Goal: Communication & Community: Answer question/provide support

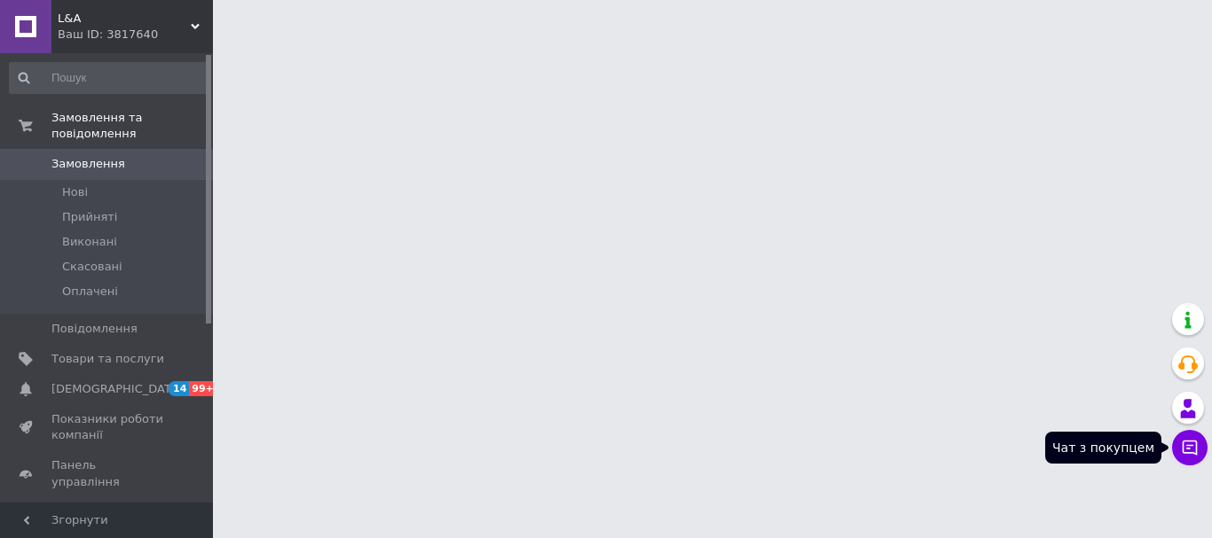
click at [1190, 457] on button "Чат з покупцем" at bounding box center [1189, 447] width 35 height 35
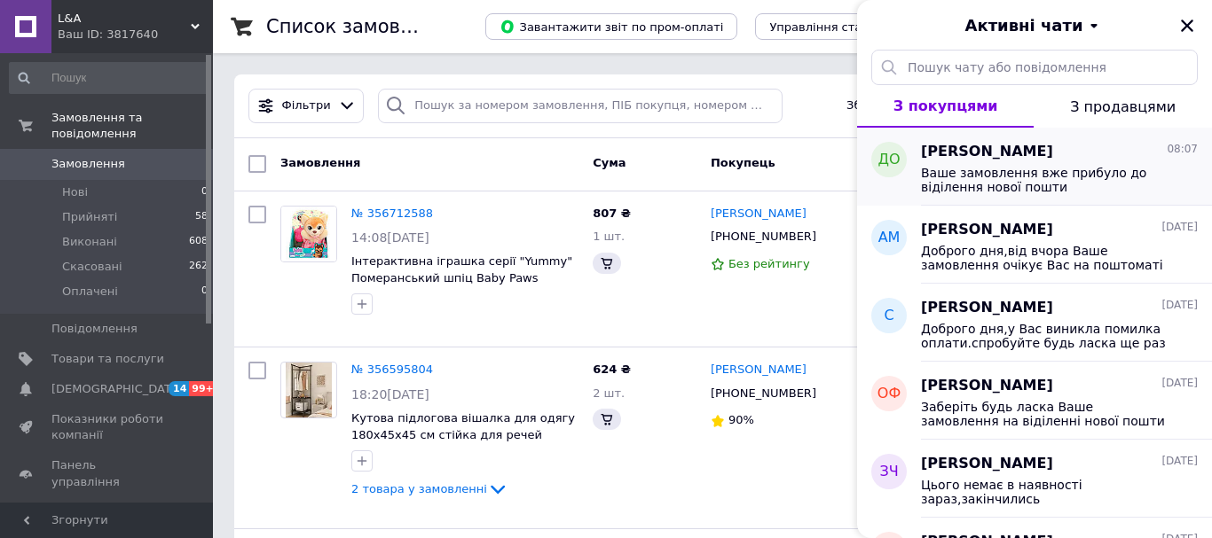
click at [970, 175] on span "Ваше замовлення вже прибуло до віділення нової пошти" at bounding box center [1047, 180] width 252 height 28
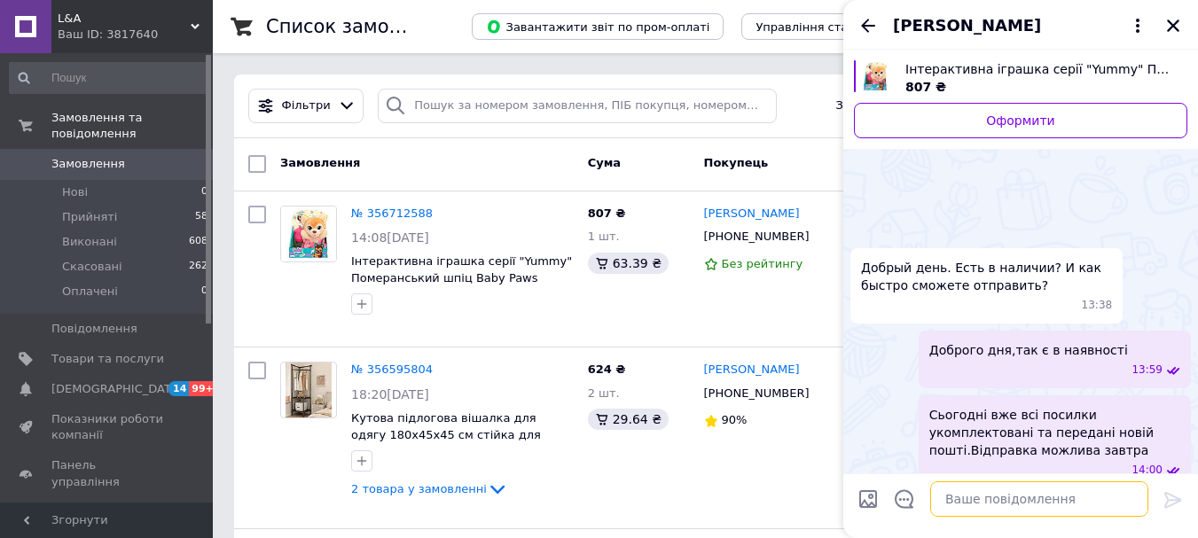
click at [997, 499] on textarea at bounding box center [1040, 499] width 218 height 35
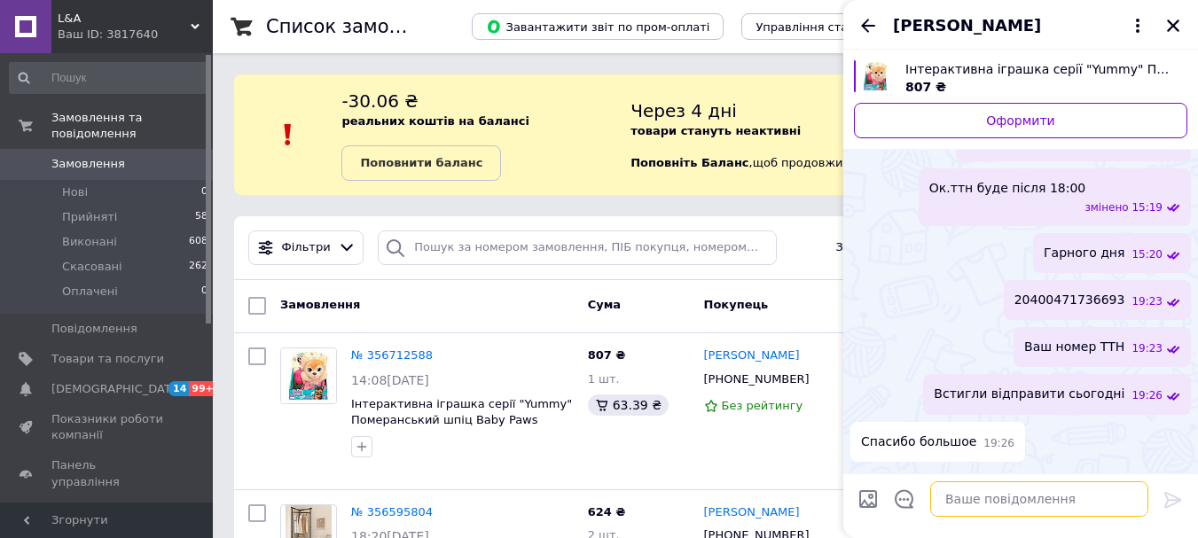
scroll to position [1054, 0]
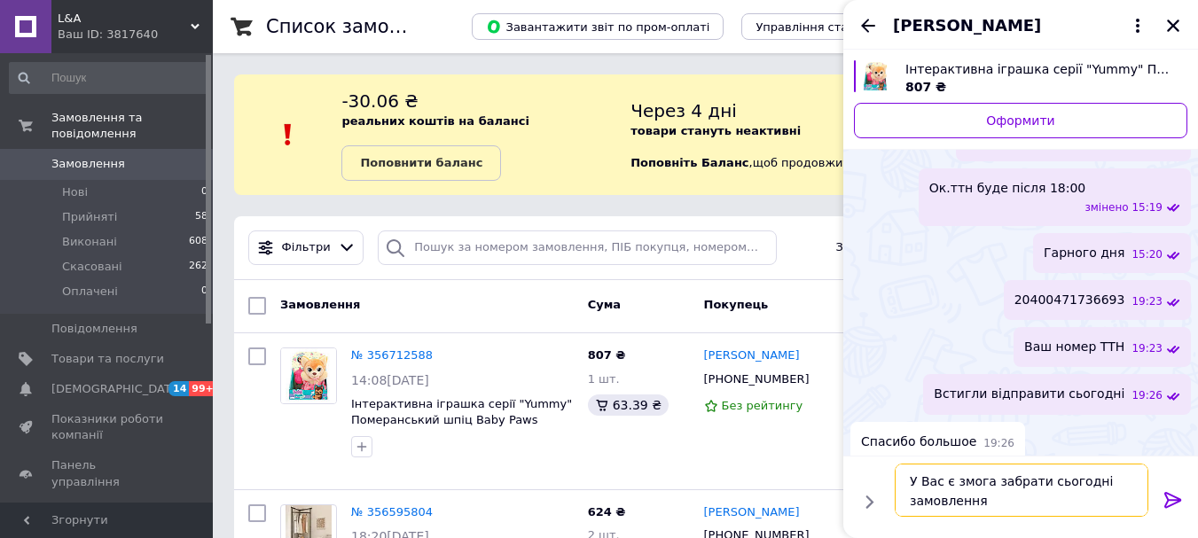
type textarea "У Вас є змога забрати сьогодні замовлення?"
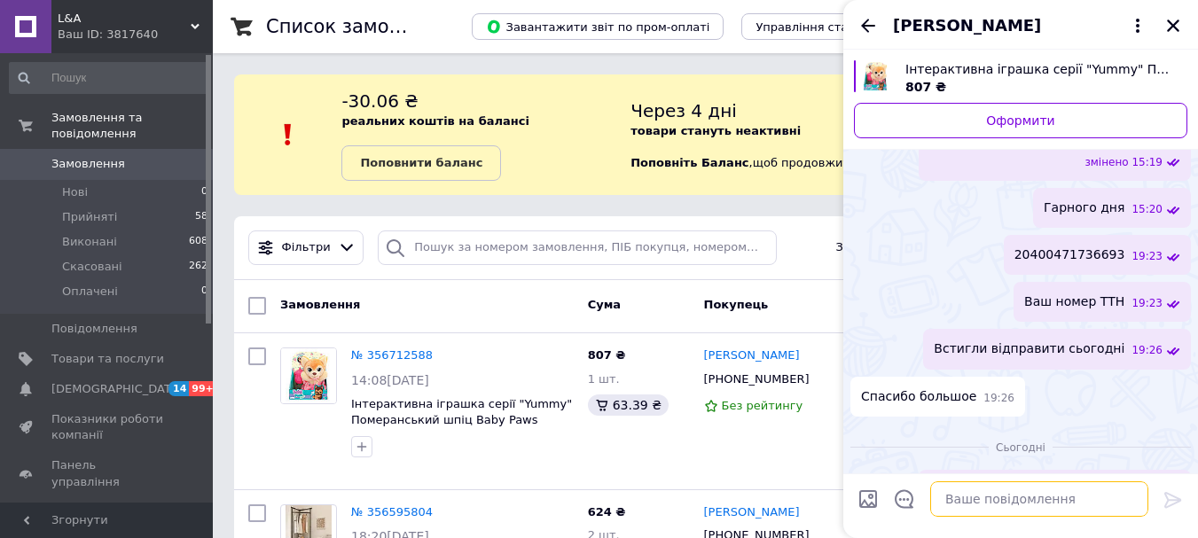
scroll to position [1091, 0]
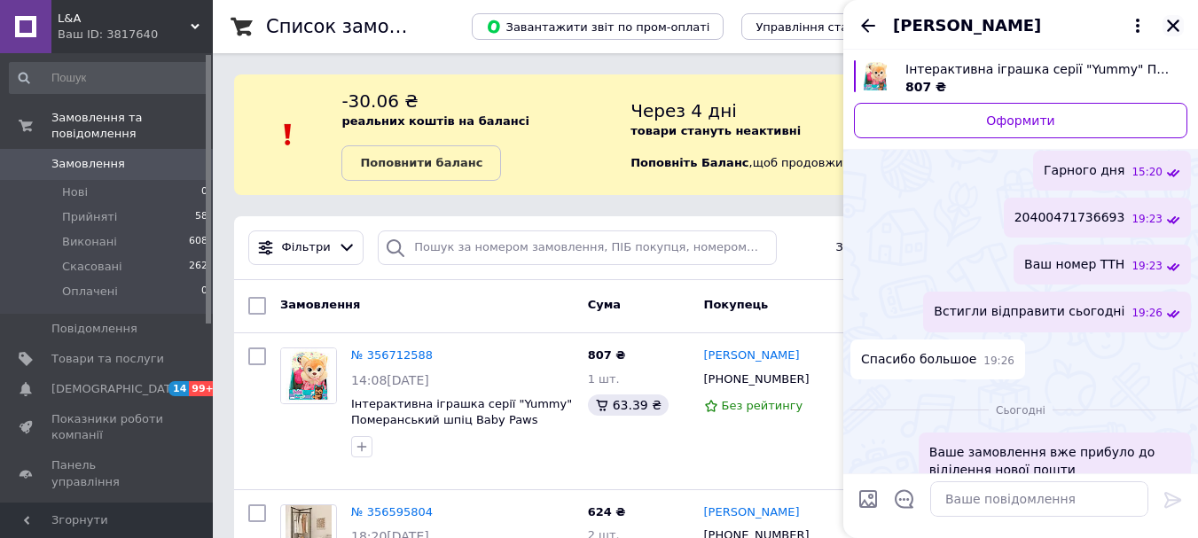
click at [1175, 28] on icon "Закрити" at bounding box center [1173, 26] width 12 height 12
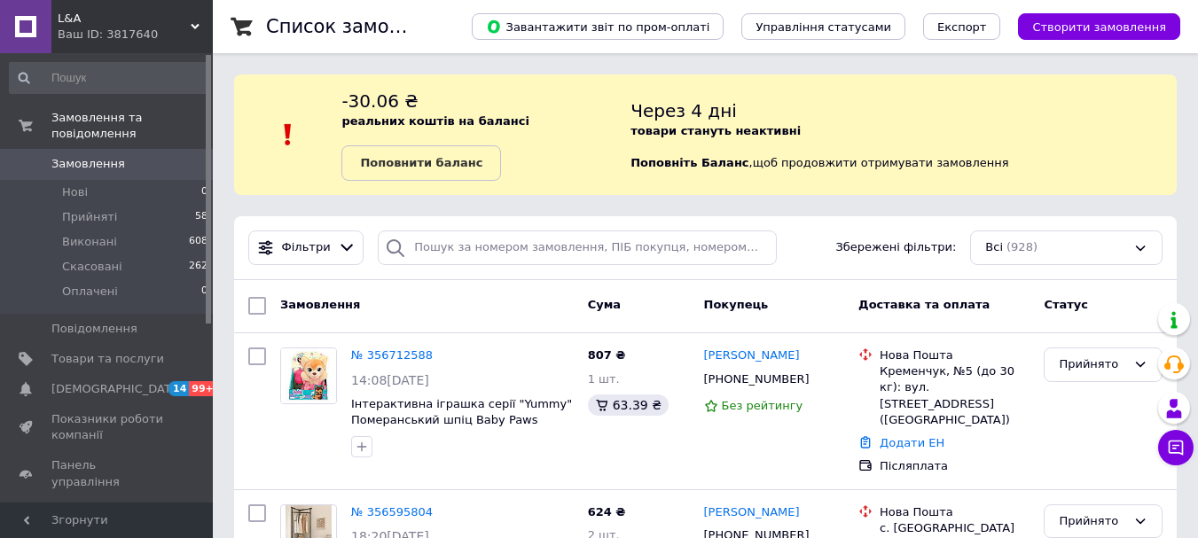
click at [54, 505] on span "Відгуки" at bounding box center [74, 513] width 46 height 16
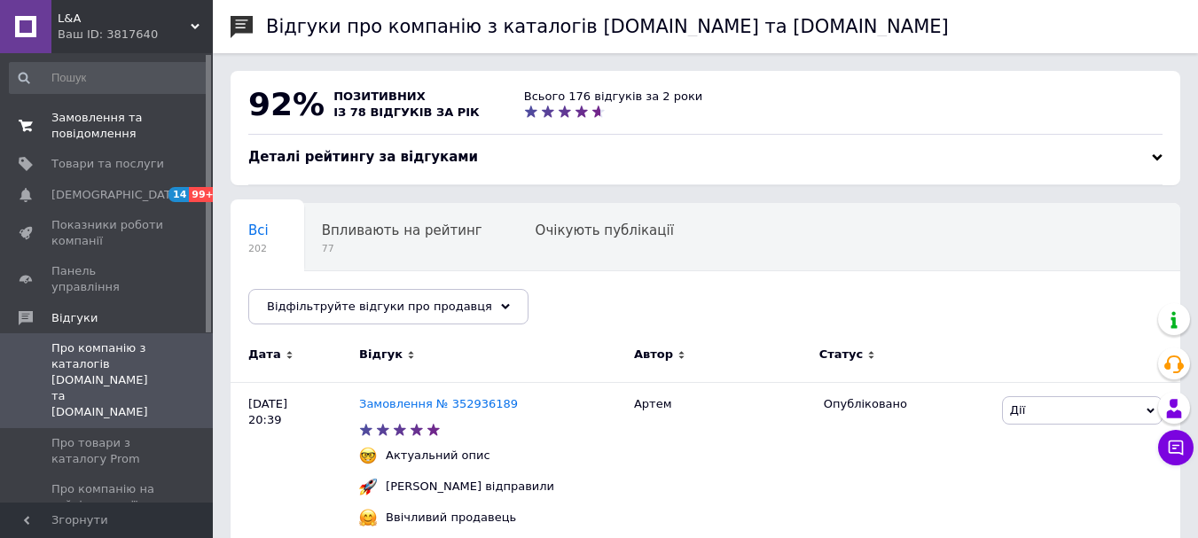
click at [123, 129] on span "Замовлення та повідомлення" at bounding box center [107, 126] width 113 height 32
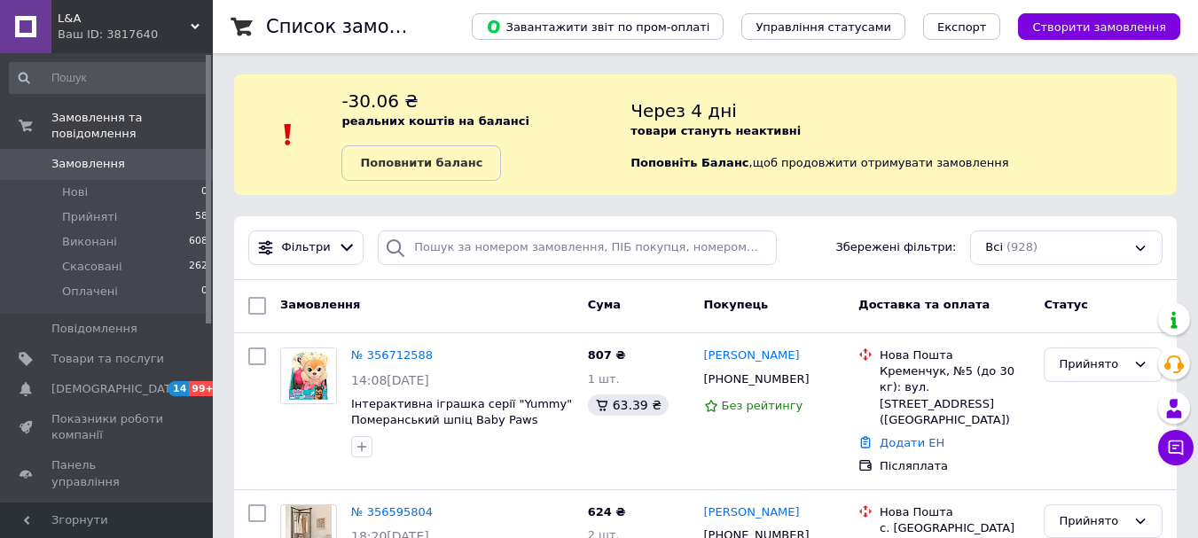
click at [1190, 445] on button "Чат з покупцем" at bounding box center [1176, 447] width 35 height 35
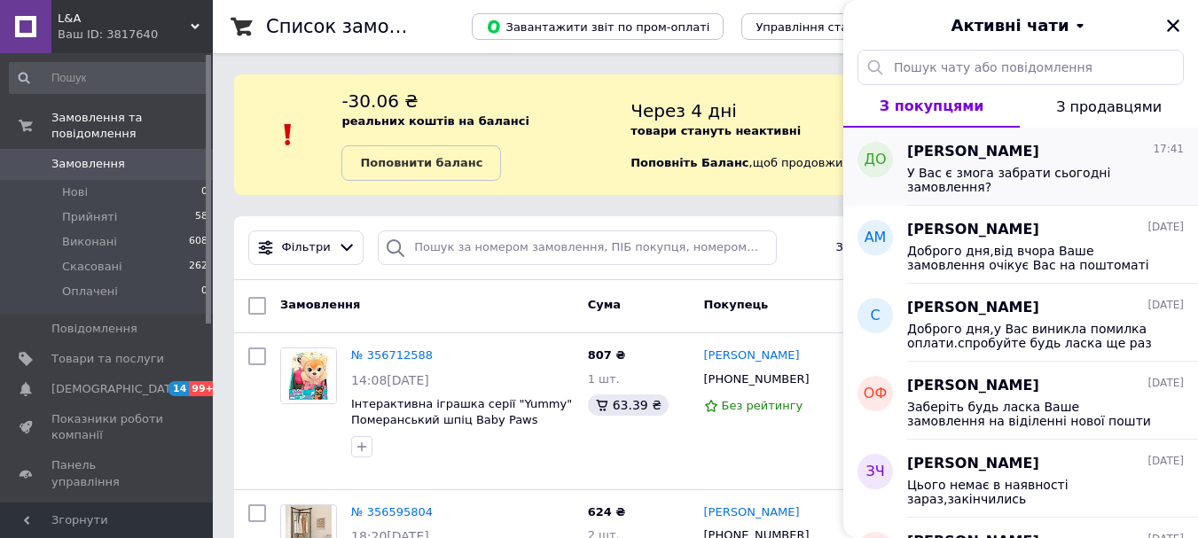
click at [979, 177] on span "У Вас є змога забрати сьогодні замовлення?" at bounding box center [1034, 180] width 252 height 28
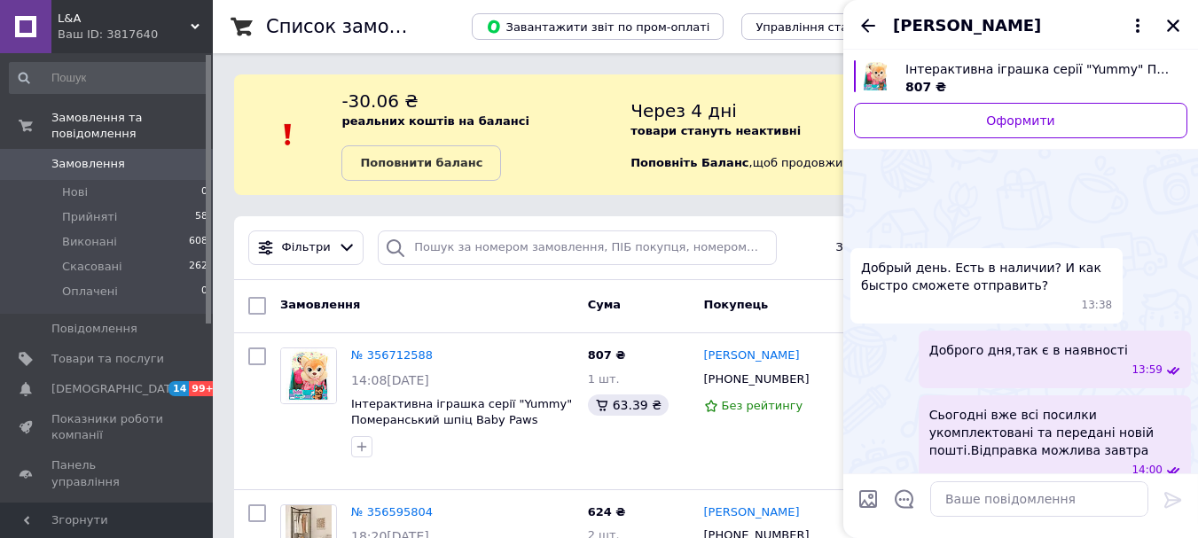
scroll to position [1136, 0]
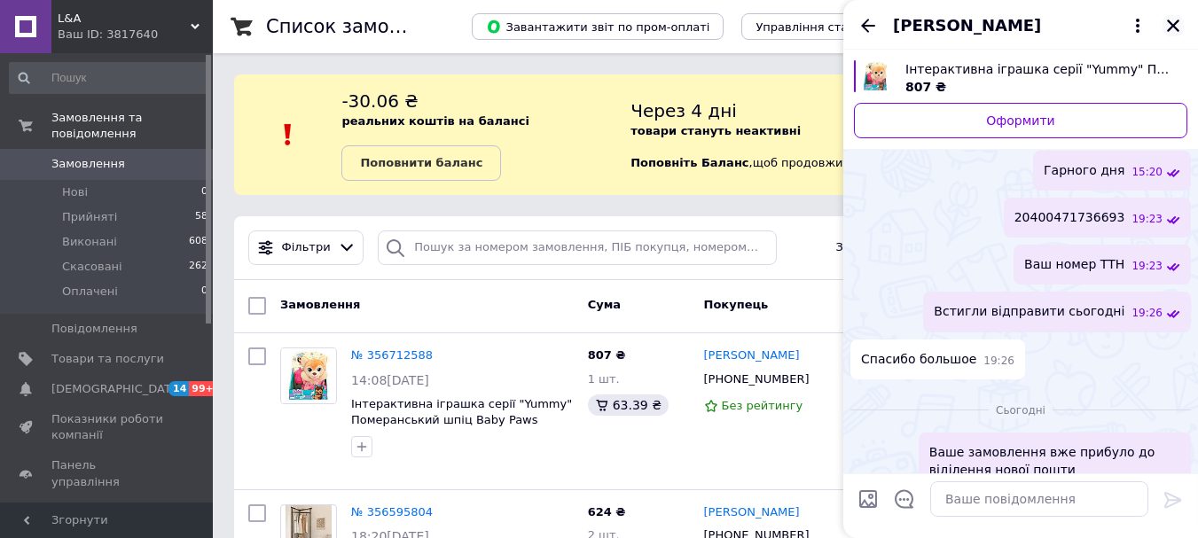
click at [1177, 19] on icon "Закрити" at bounding box center [1174, 26] width 16 height 16
